Goal: Transaction & Acquisition: Obtain resource

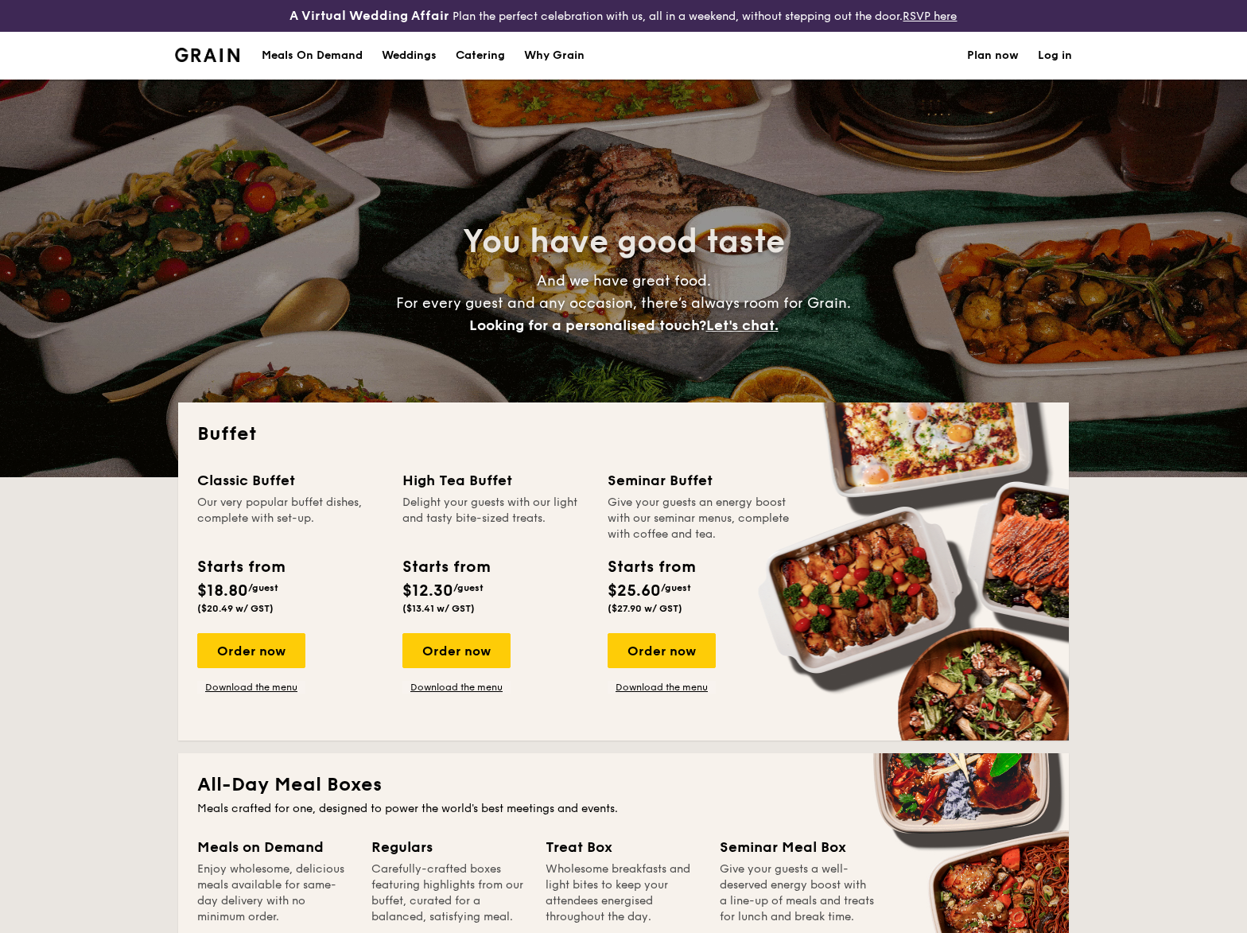
select select
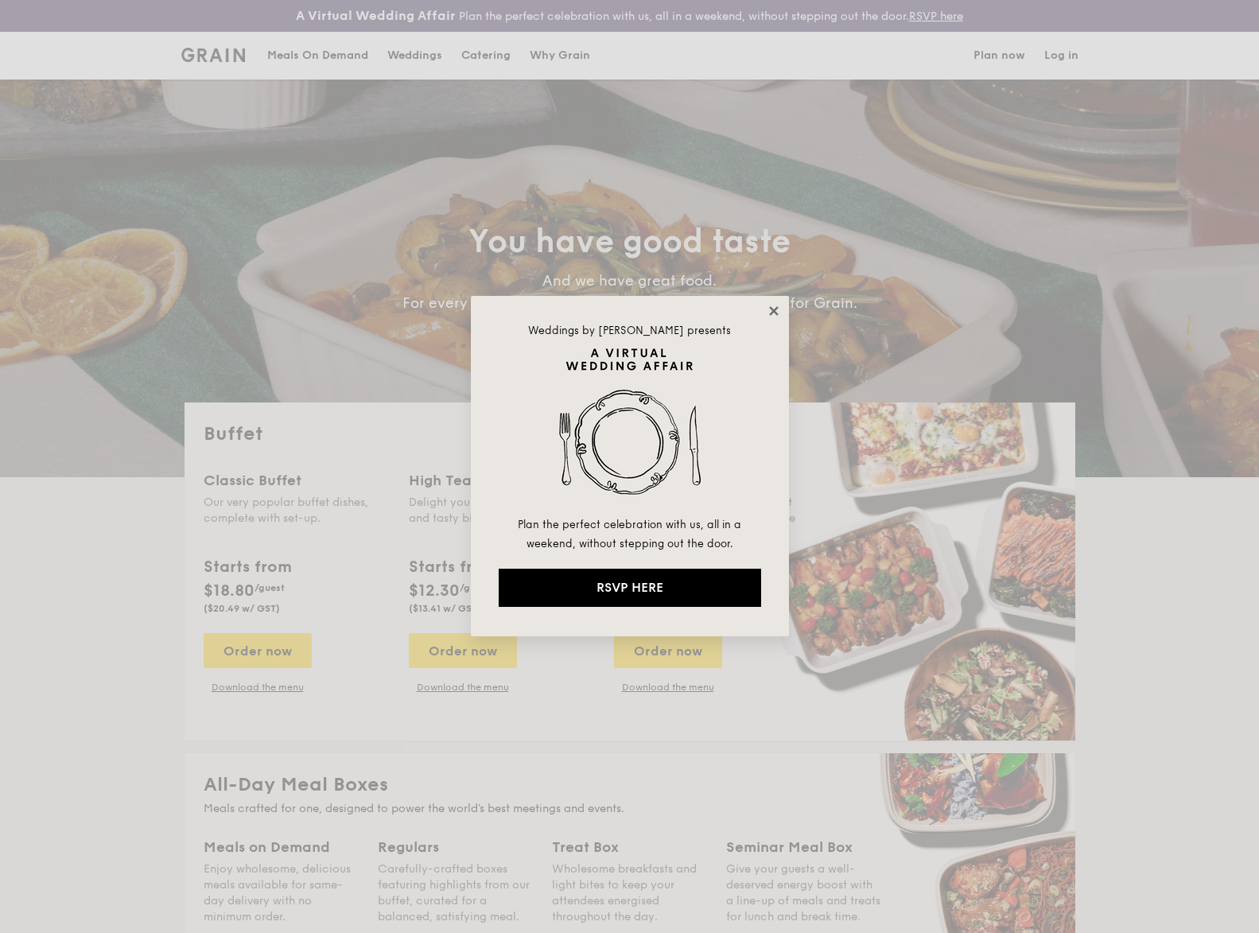
click at [770, 307] on icon at bounding box center [773, 310] width 9 height 9
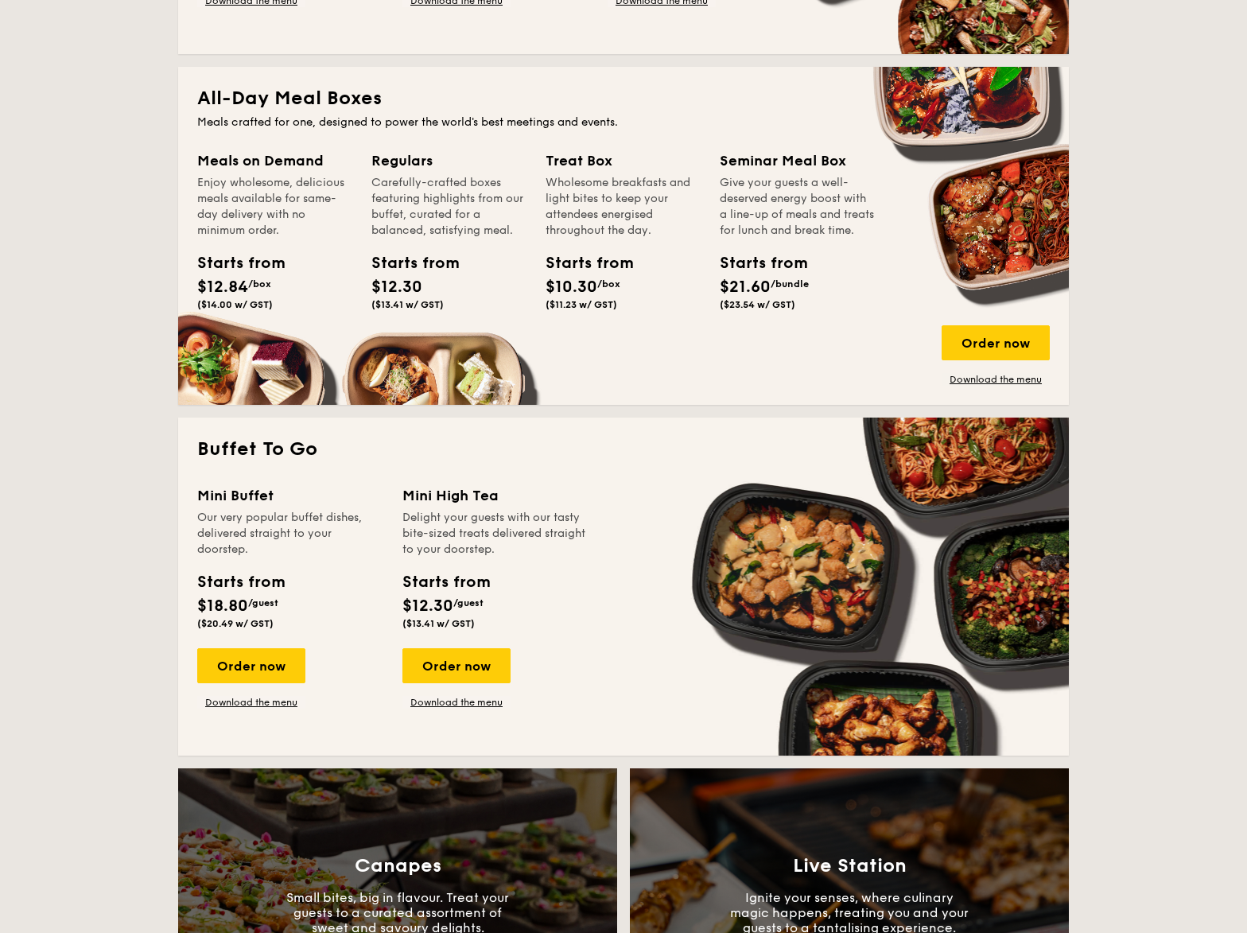
scroll to position [459, 0]
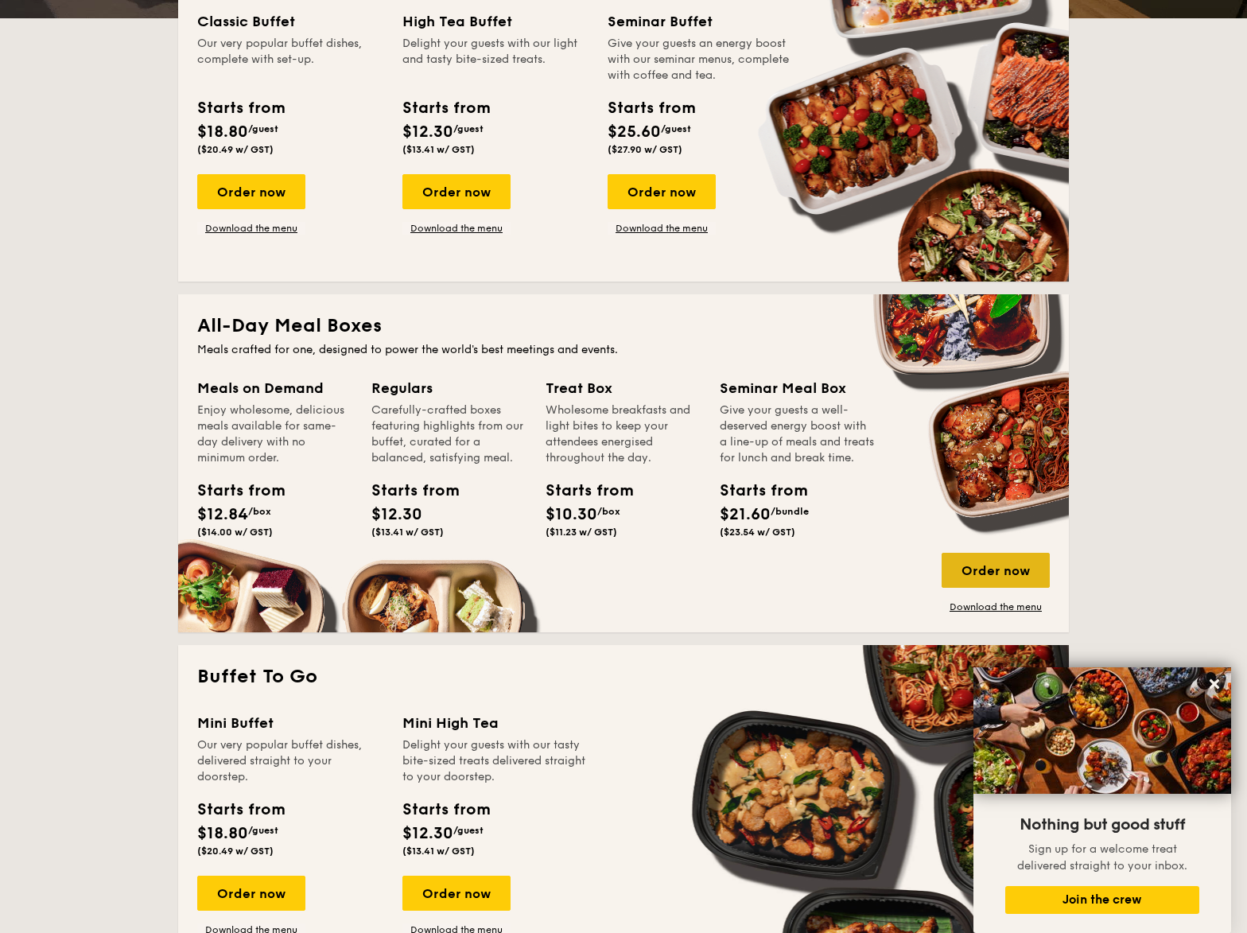
click at [984, 566] on div "Order now" at bounding box center [995, 570] width 108 height 35
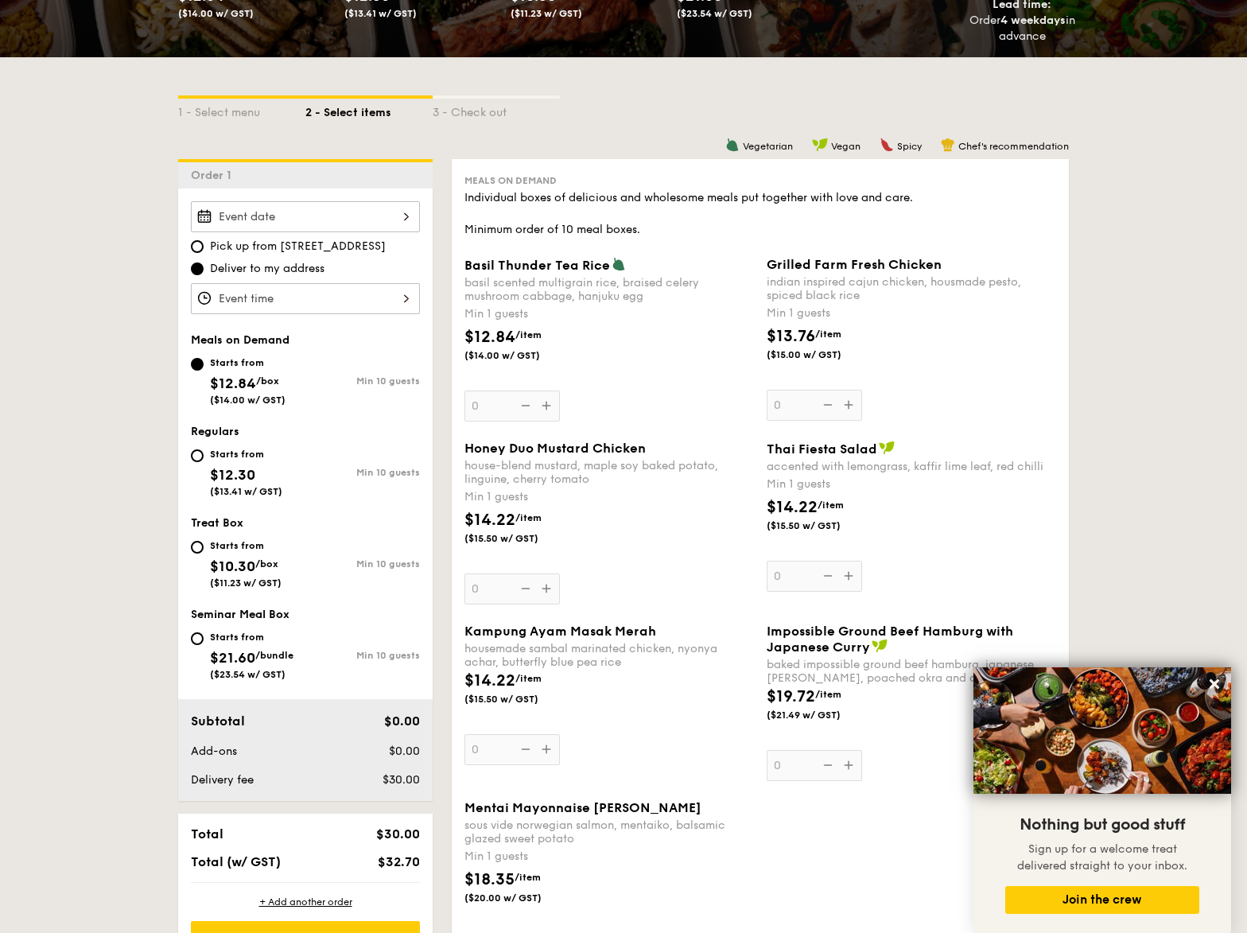
scroll to position [433, 0]
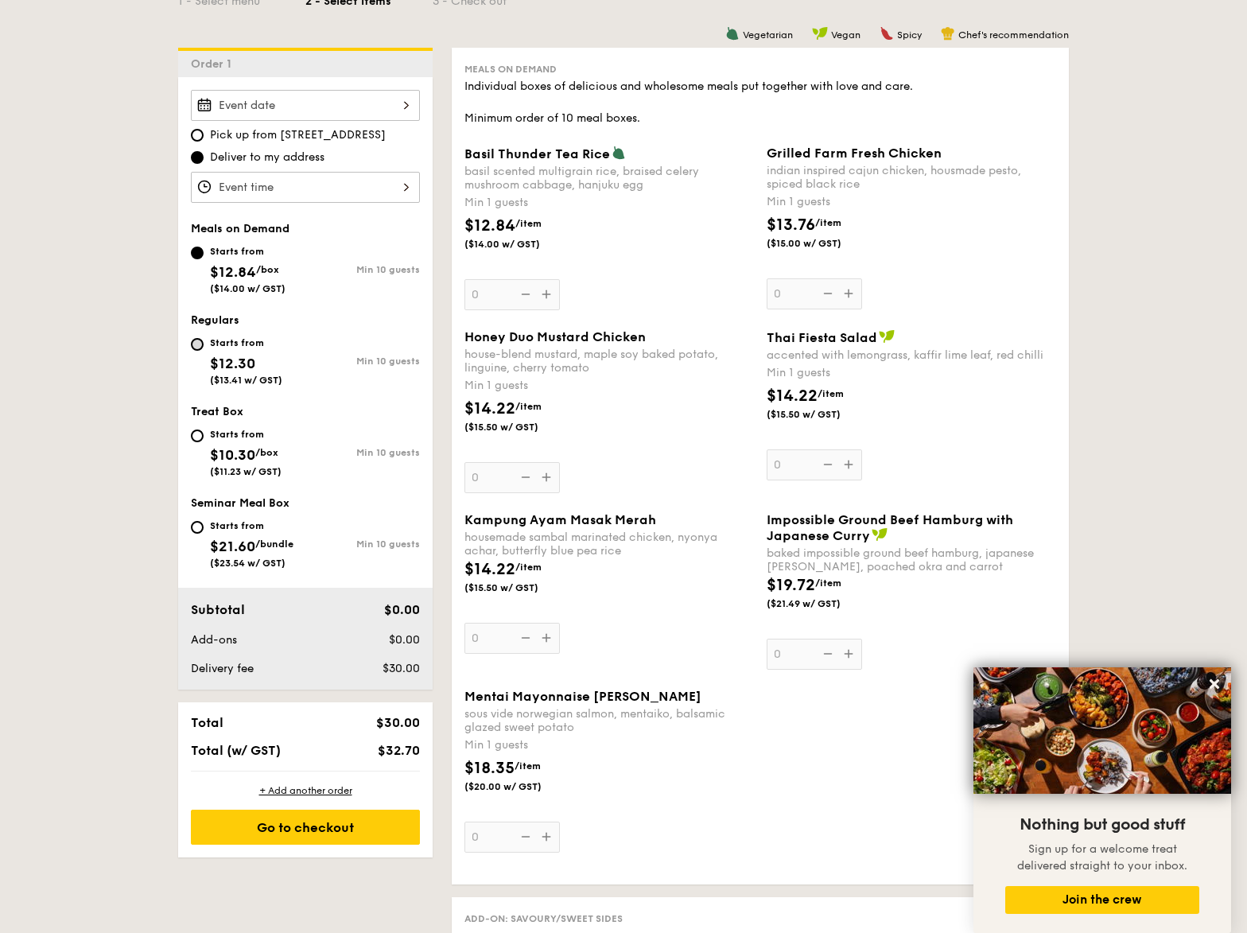
click at [199, 343] on input "Starts from $12.30 ($13.41 w/ GST) Min 10 guests" at bounding box center [197, 344] width 13 height 13
radio input "true"
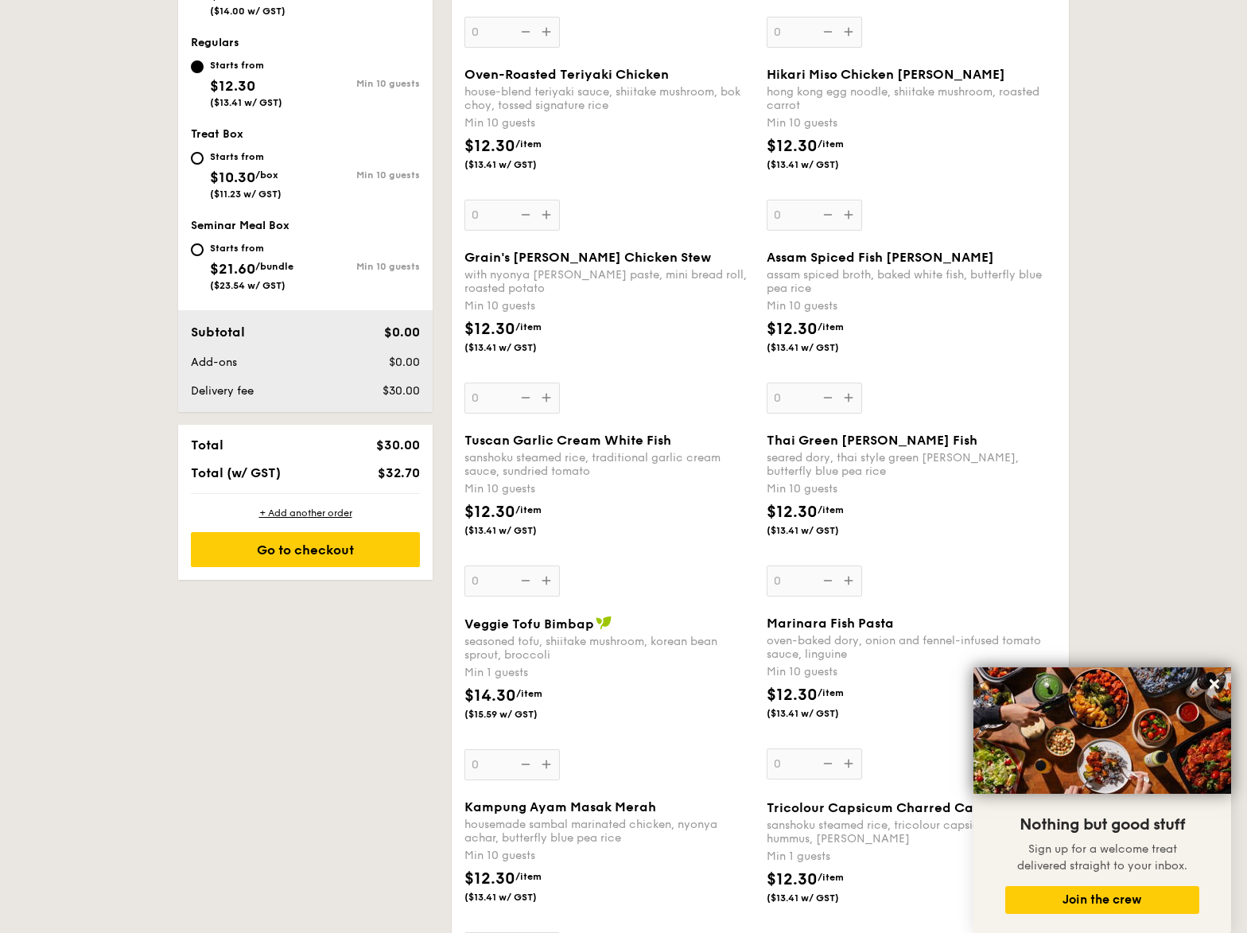
scroll to position [0, 0]
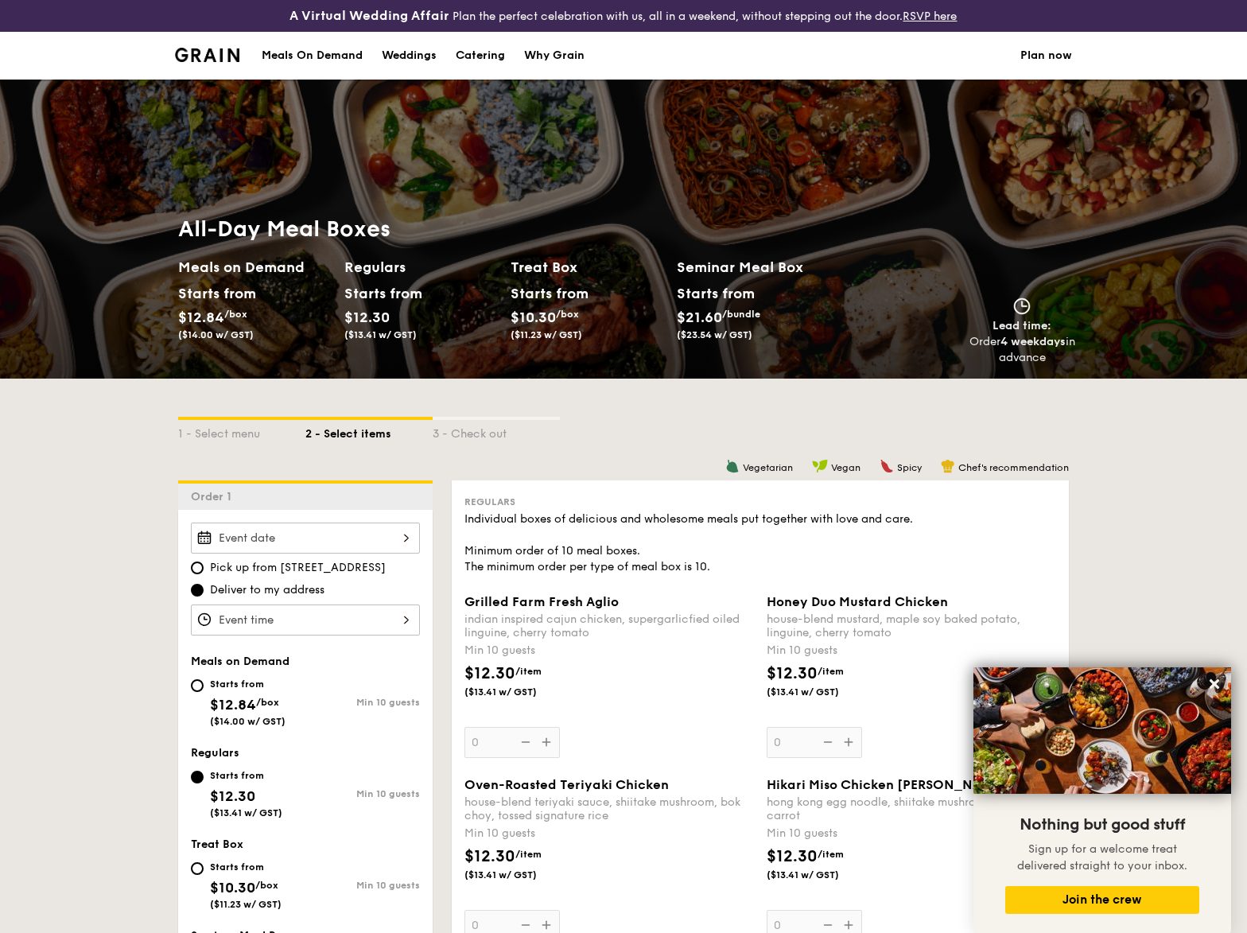
click at [117, 7] on div "A Virtual Wedding Affair Plan the perfect celebration with us, all in a weekend…" at bounding box center [623, 16] width 1247 height 32
select select
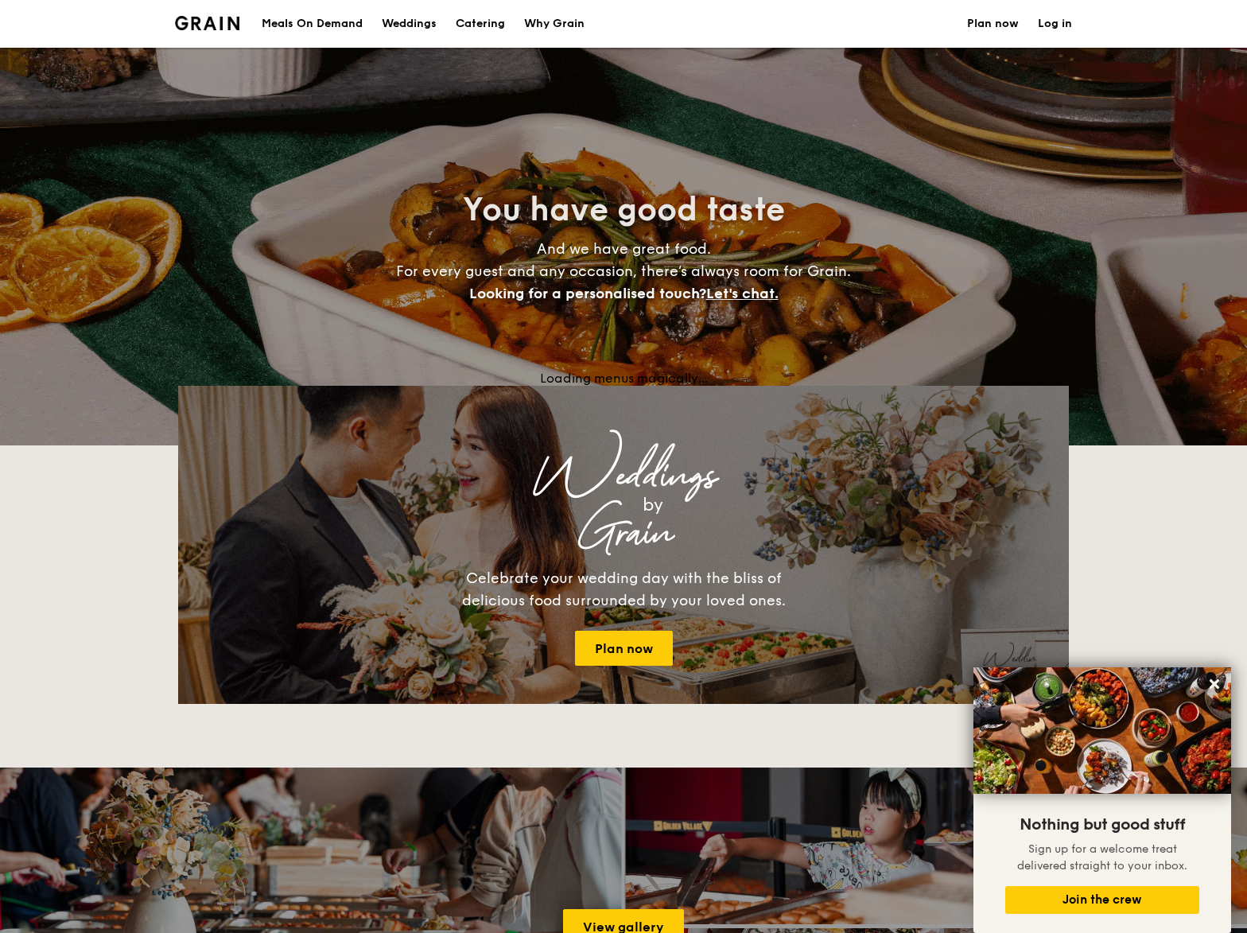
scroll to position [459, 0]
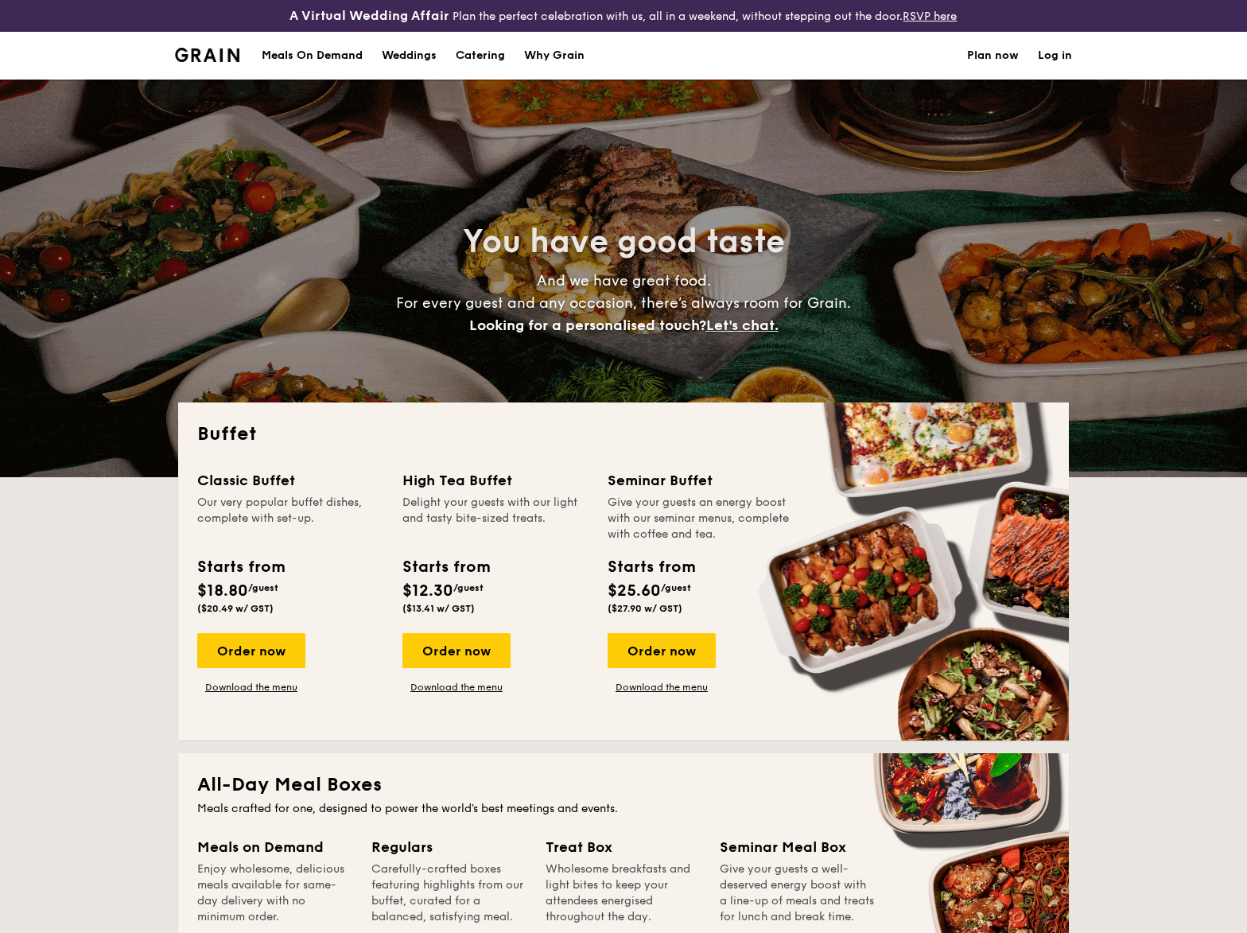
select select
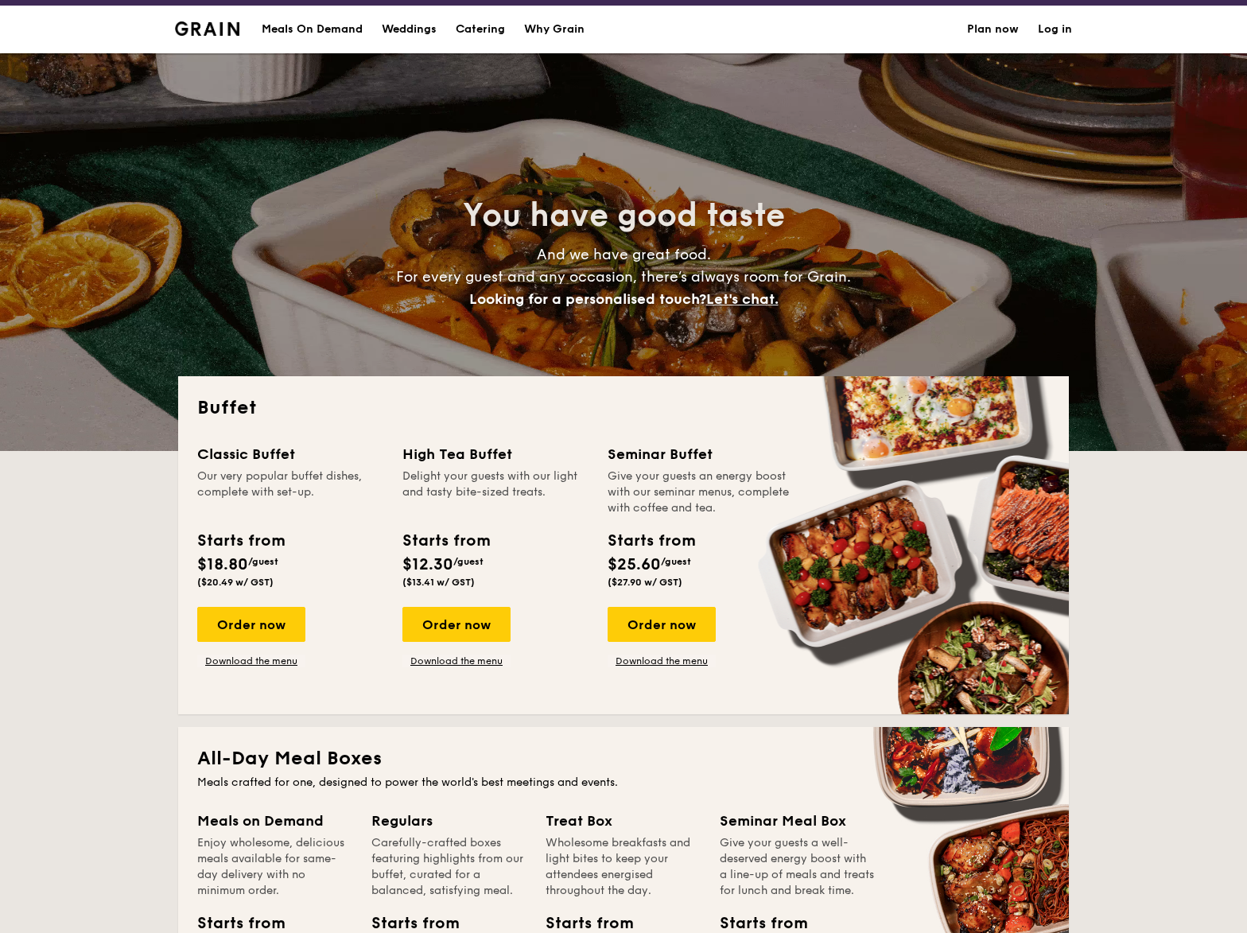
drag, startPoint x: 0, startPoint y: 0, endPoint x: 389, endPoint y: 479, distance: 616.7
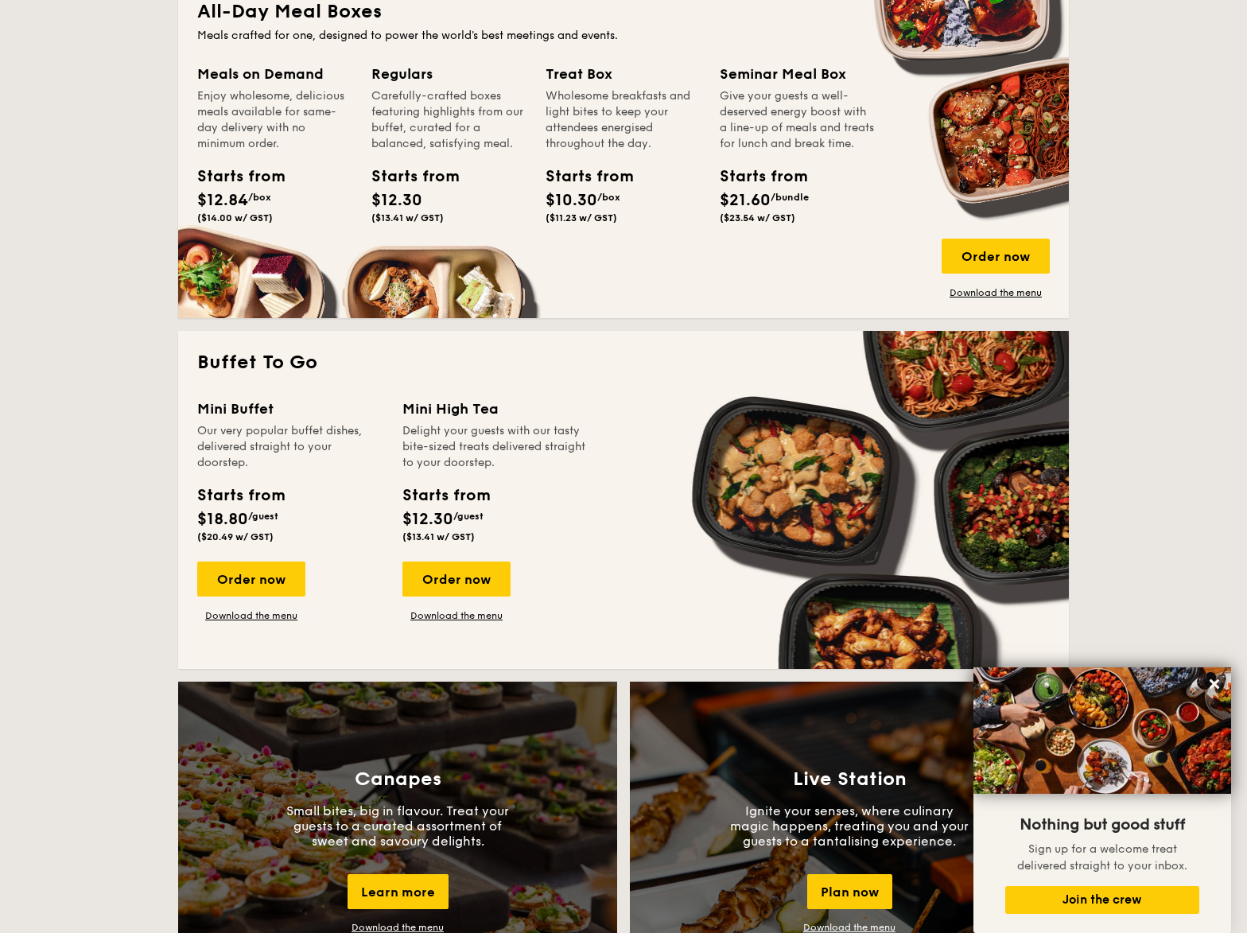
scroll to position [627, 0]
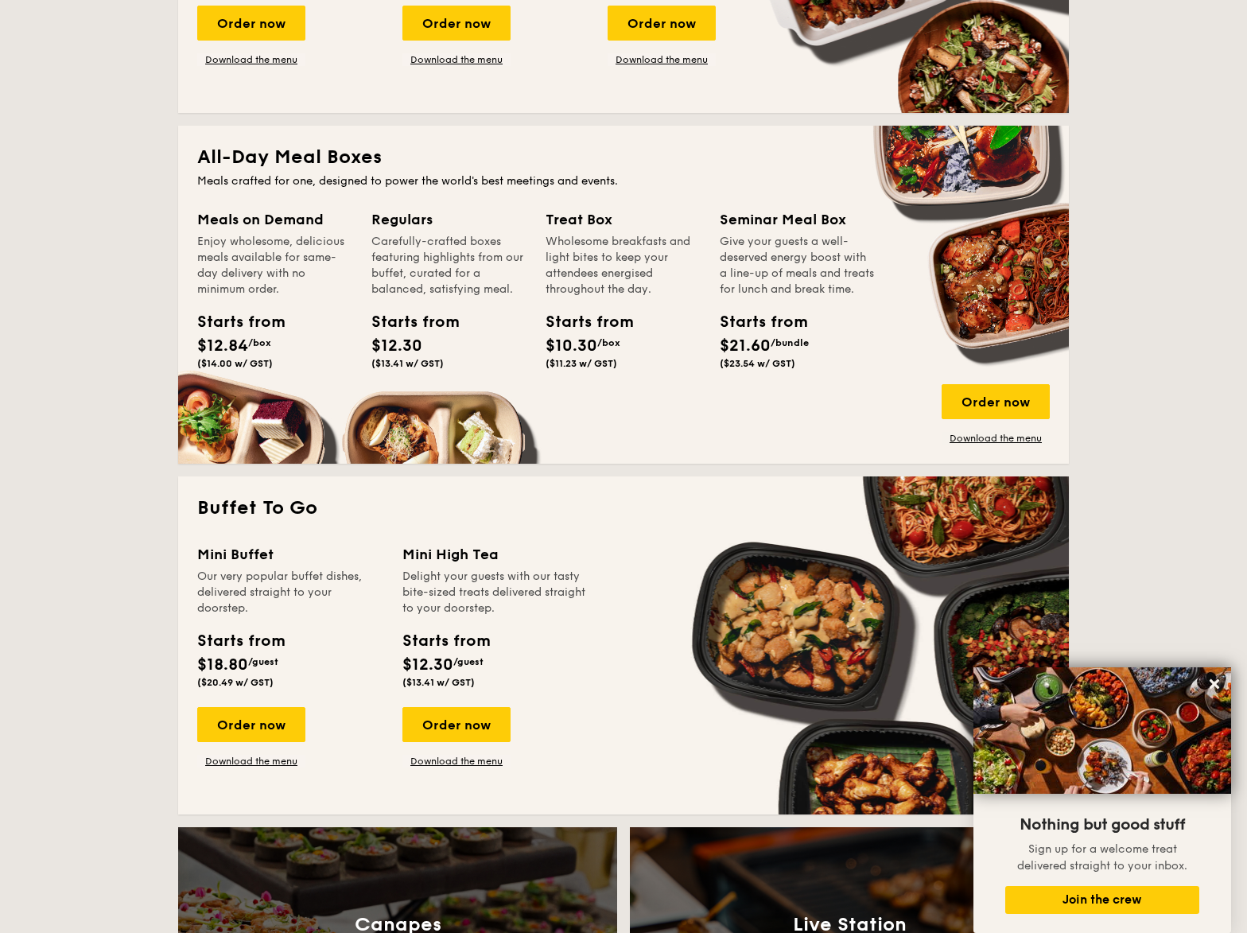
click at [767, 334] on div "Starts from" at bounding box center [756, 322] width 72 height 24
click at [1005, 436] on link "Download the menu" at bounding box center [995, 438] width 108 height 13
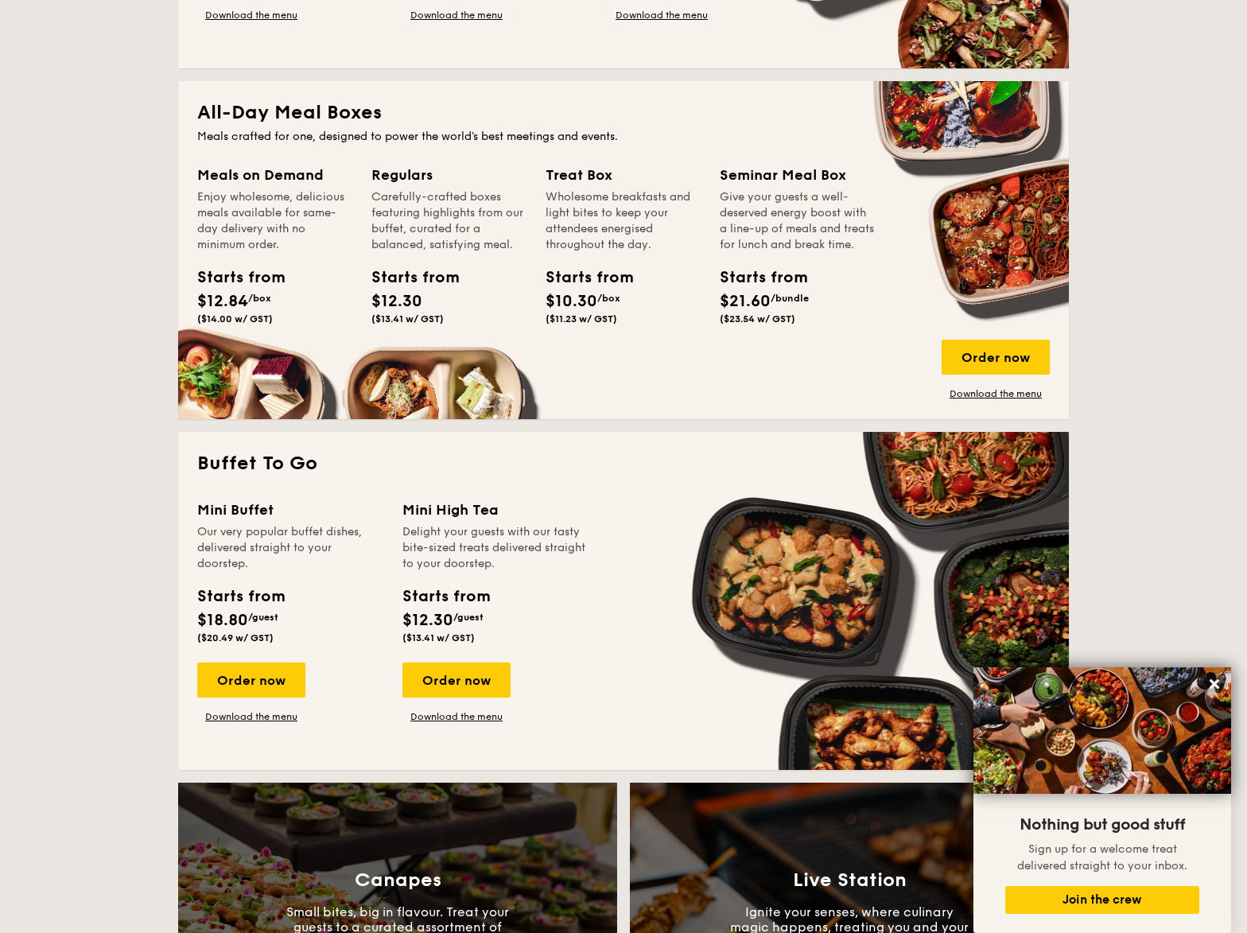
scroll to position [996, 0]
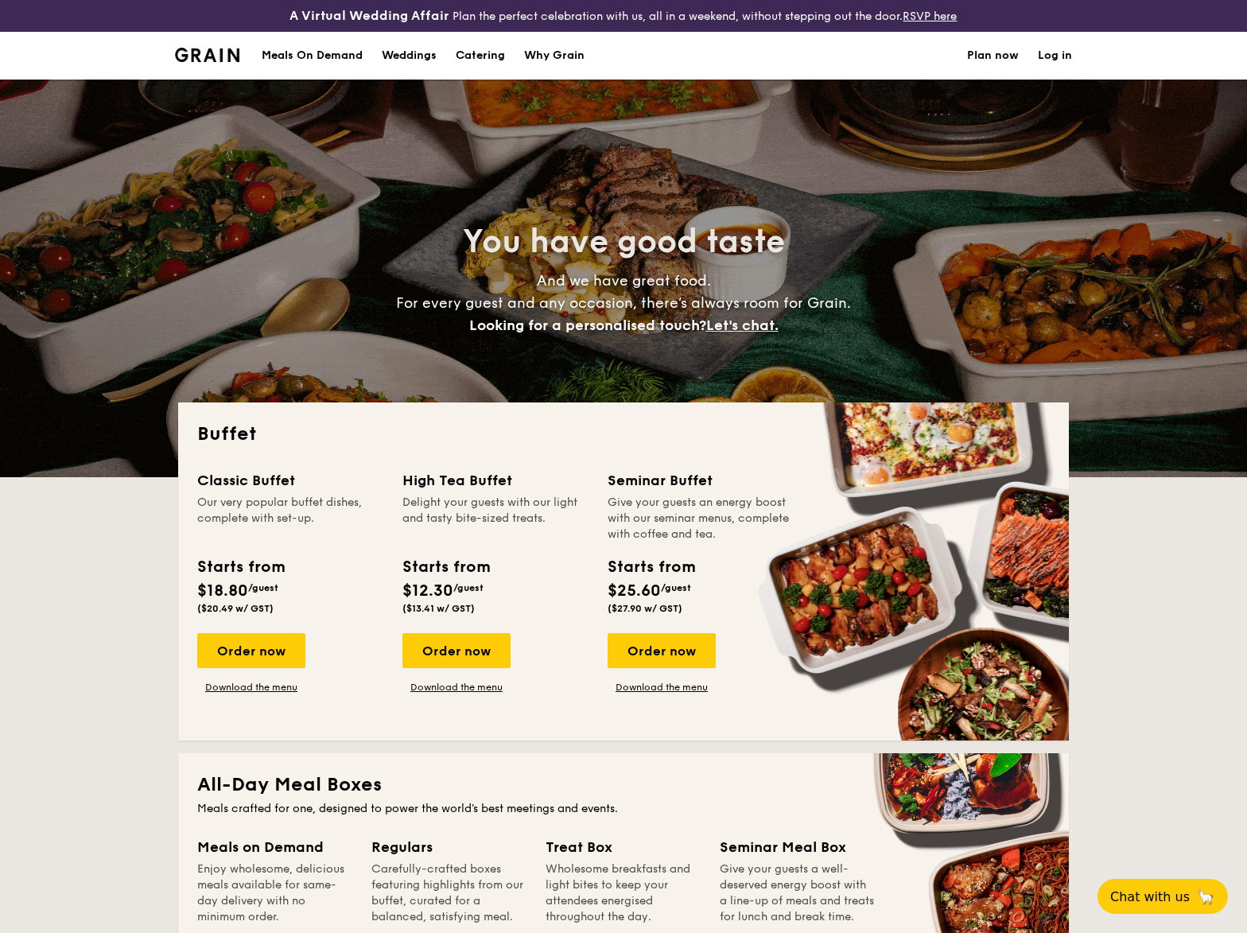
select select
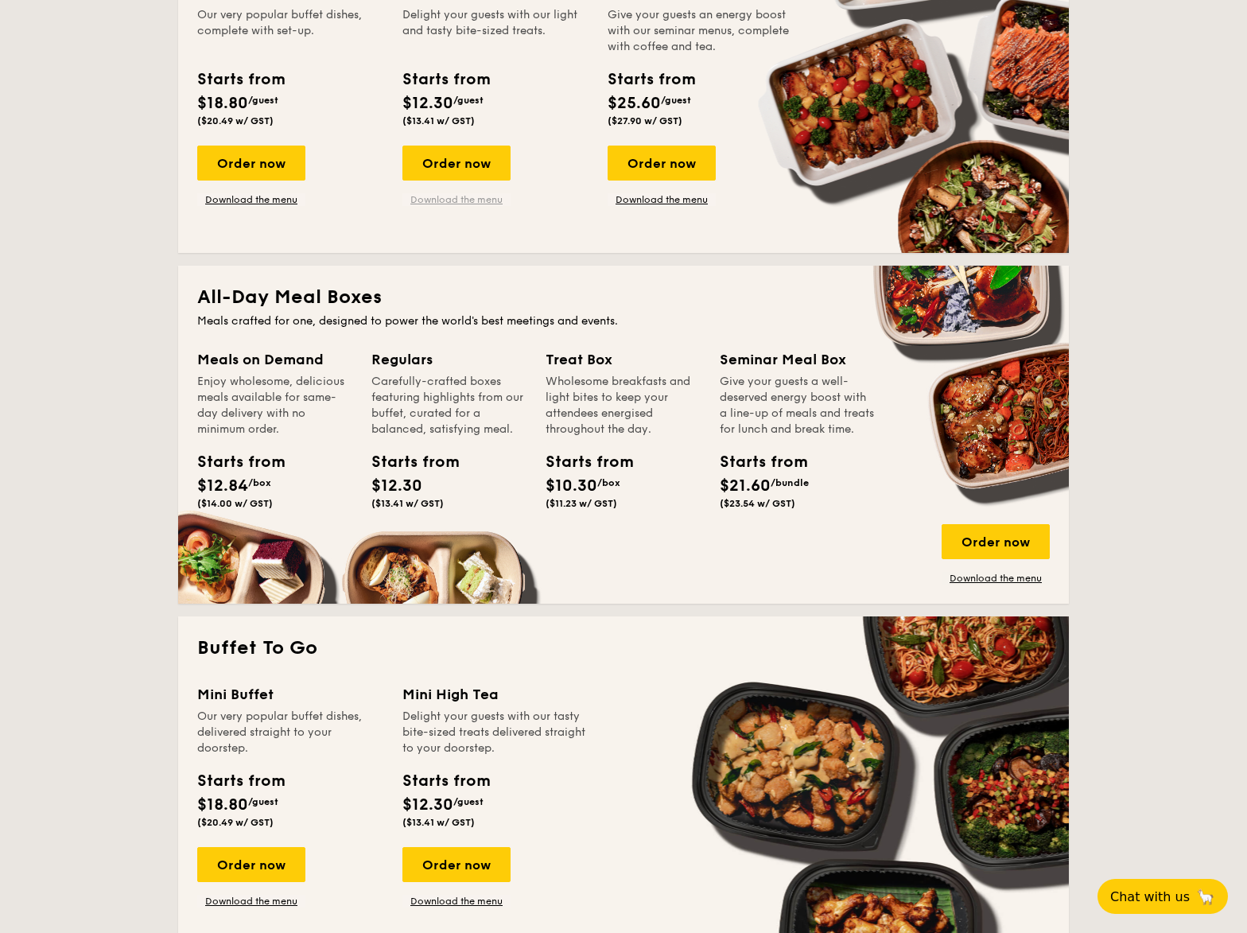
scroll to position [638, 0]
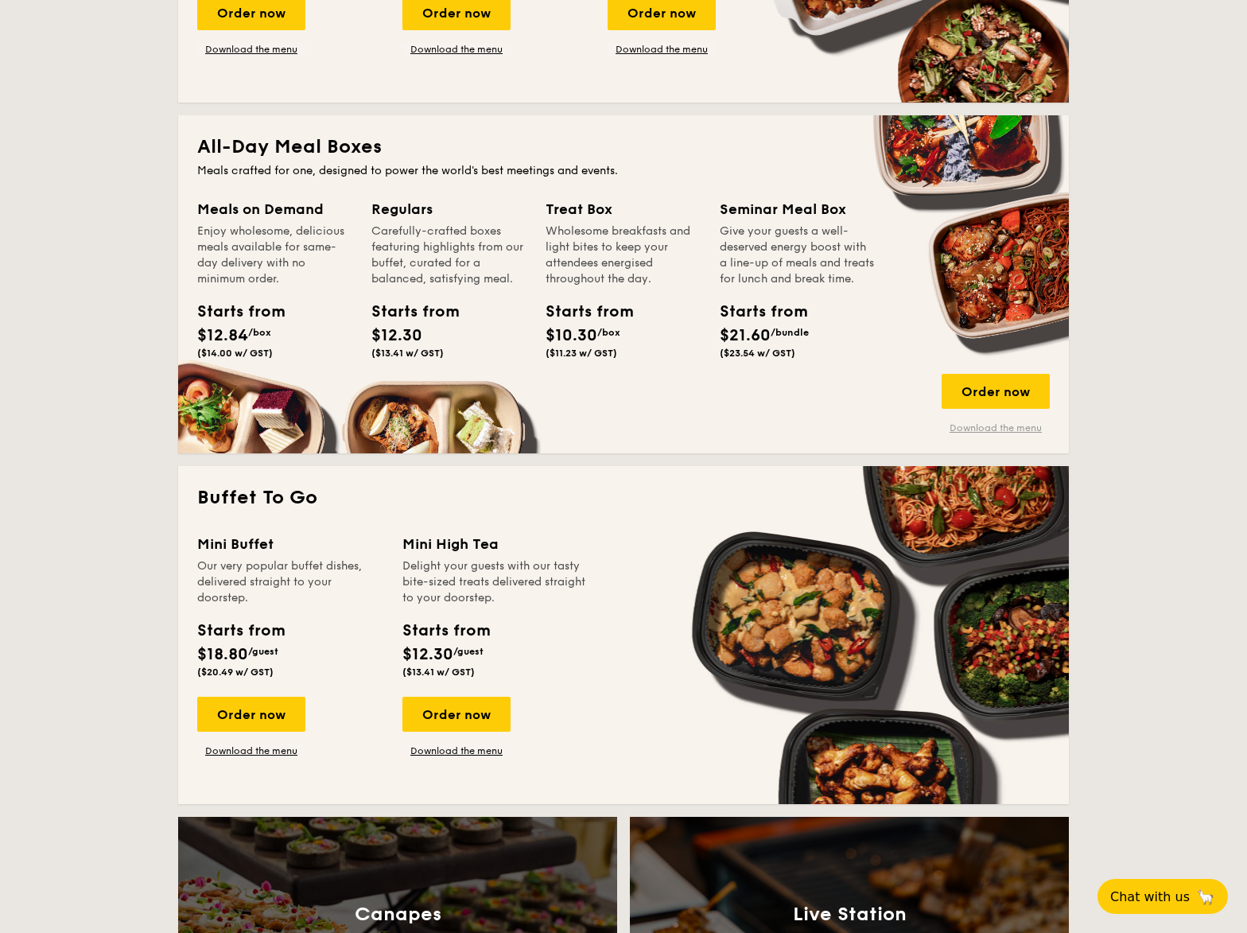
click at [1007, 424] on link "Download the menu" at bounding box center [995, 427] width 108 height 13
